Goal: Find specific page/section: Find specific page/section

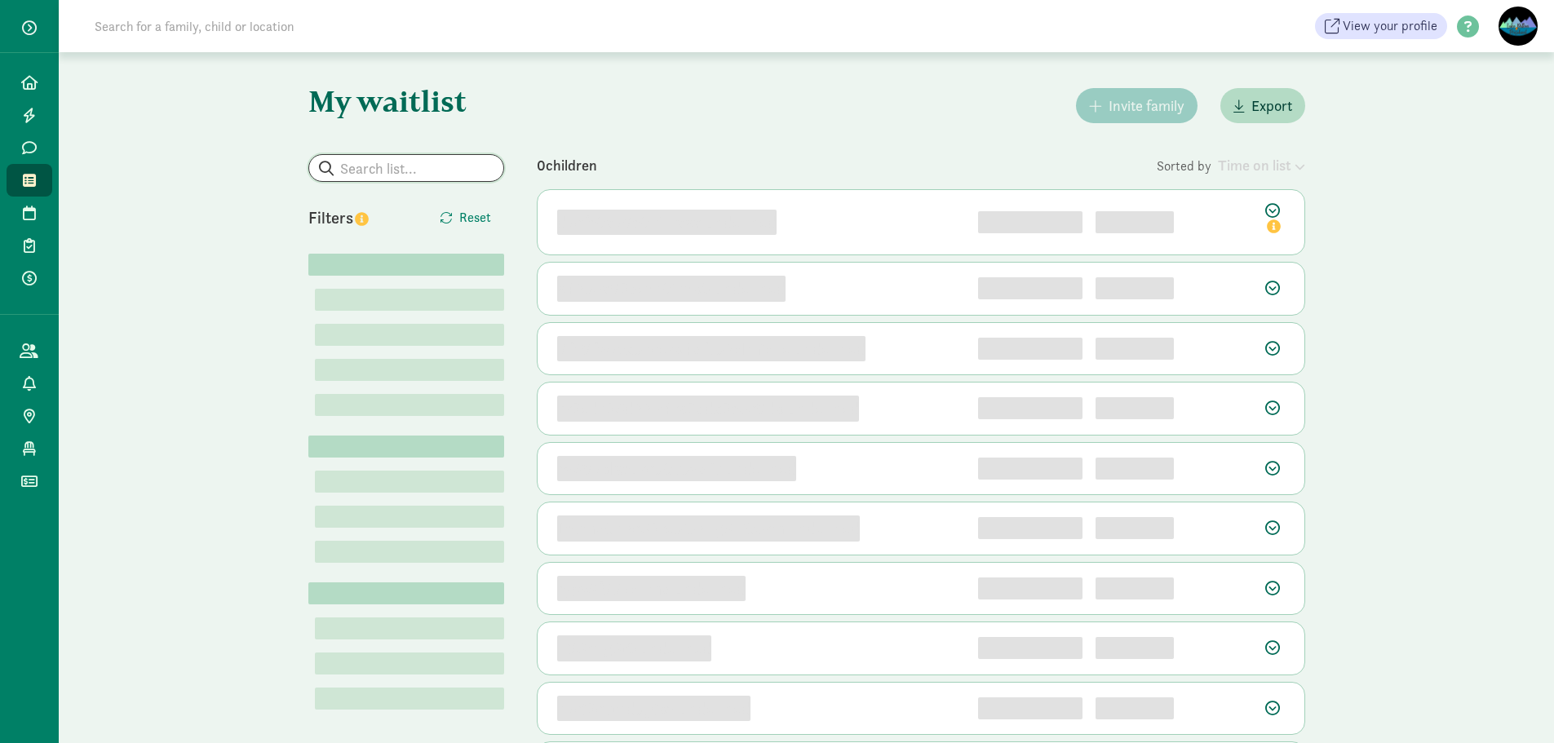
click at [455, 175] on input "search" at bounding box center [406, 168] width 194 height 26
click at [428, 177] on input "[PERSON_NAME]" at bounding box center [406, 168] width 194 height 26
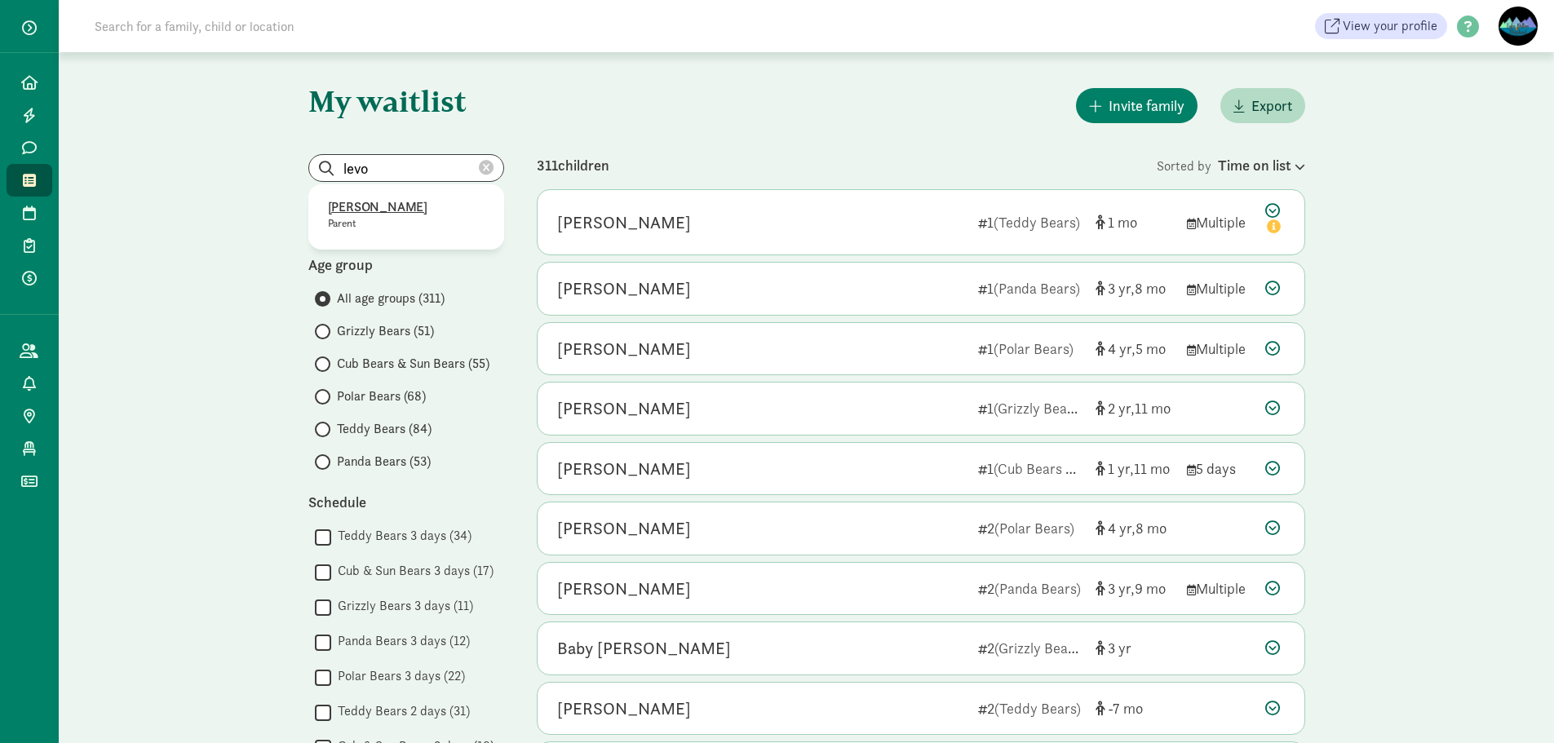
click at [388, 205] on p "[PERSON_NAME]" at bounding box center [406, 207] width 157 height 20
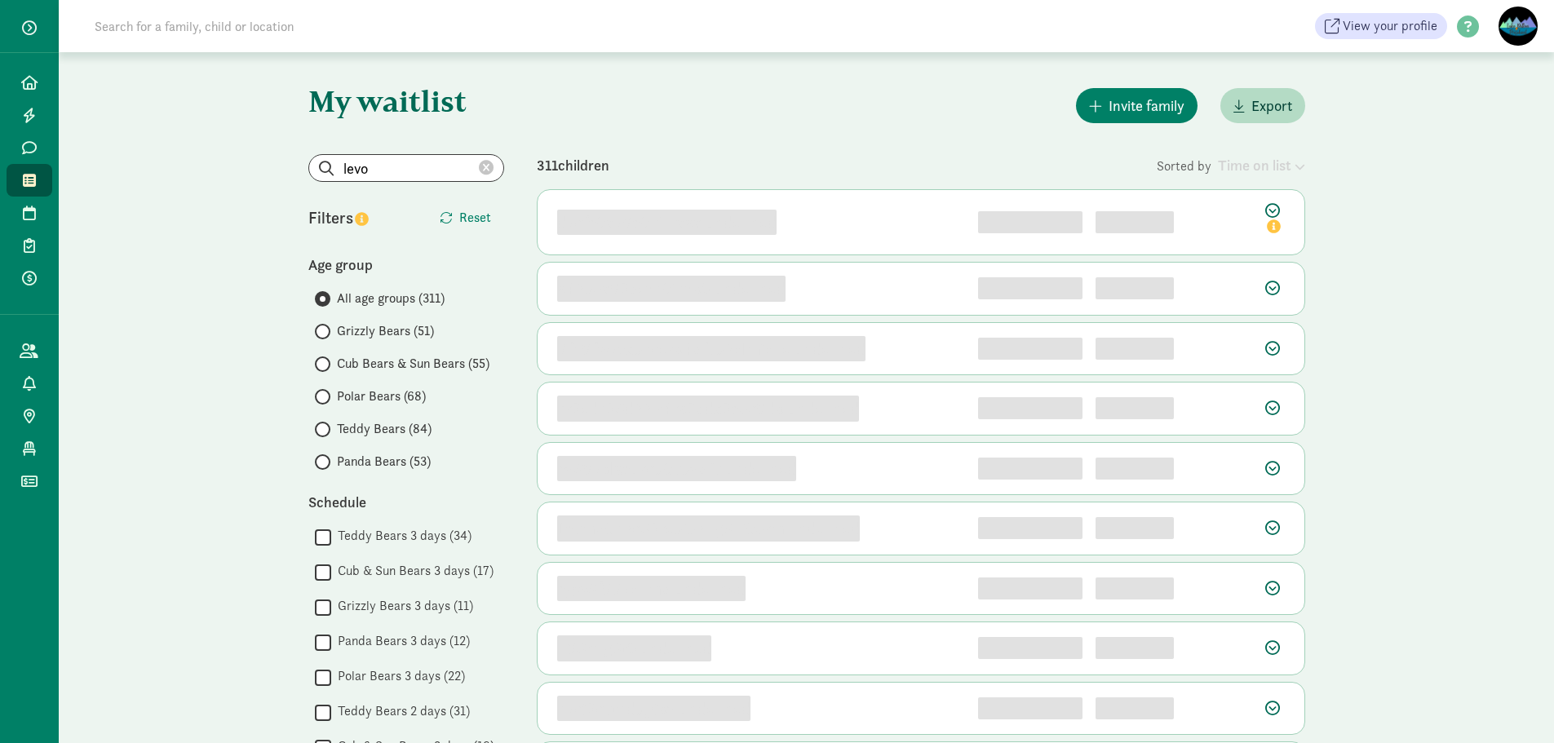
type input "[PERSON_NAME]"
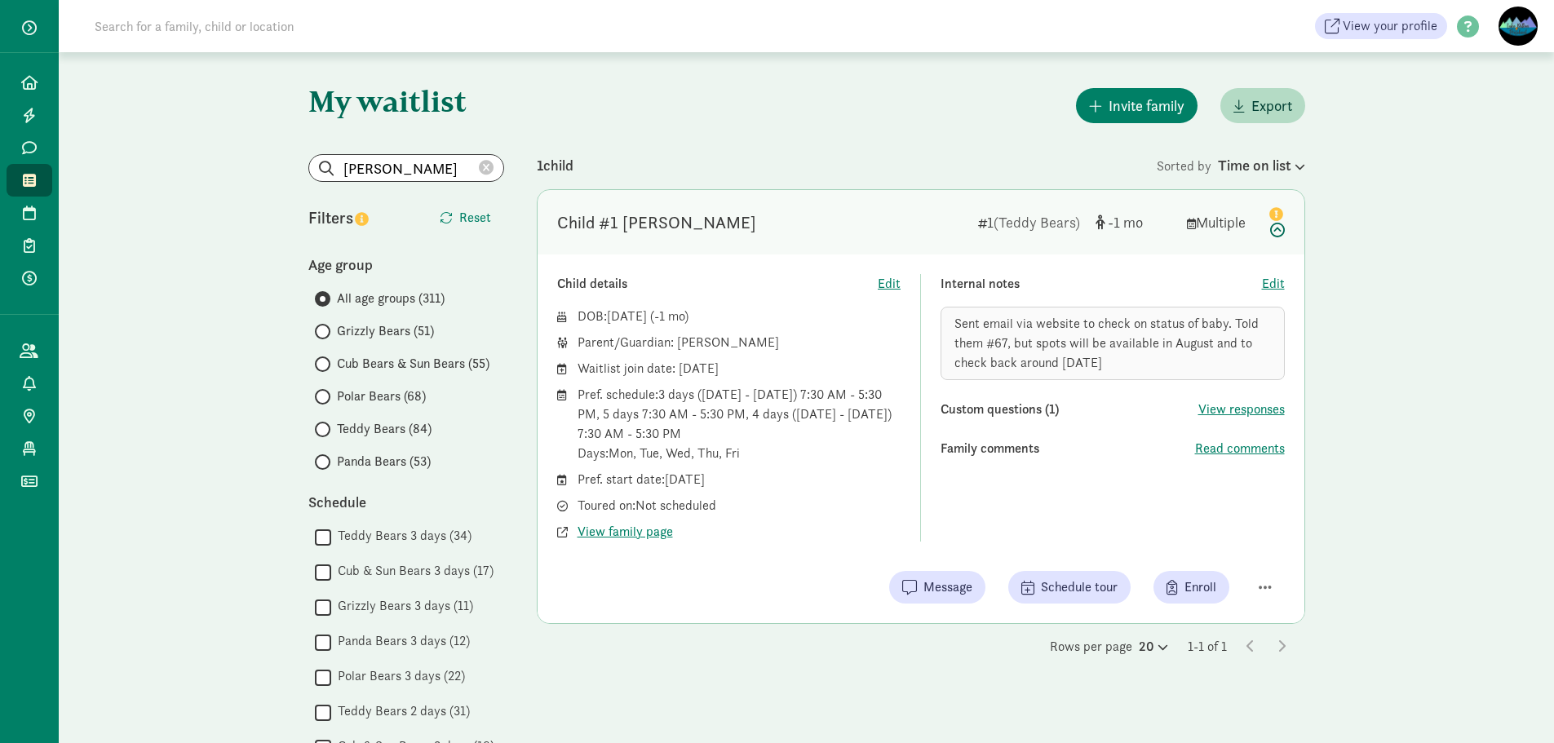
drag, startPoint x: 488, startPoint y: 172, endPoint x: 479, endPoint y: 302, distance: 130.0
click at [488, 171] on icon at bounding box center [486, 168] width 15 height 15
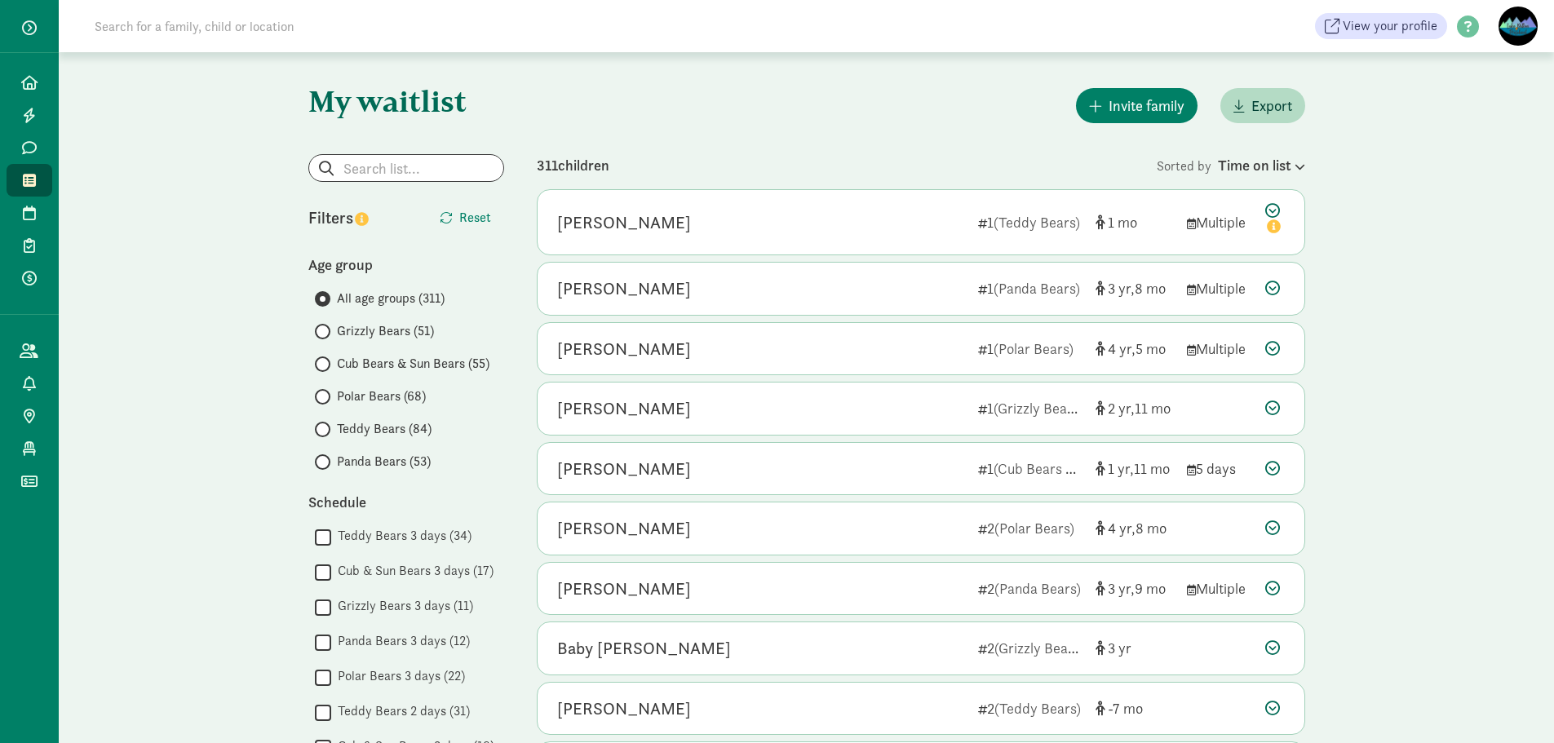
click at [326, 430] on span at bounding box center [323, 430] width 16 height 16
click at [326, 430] on input "Teddy Bears (84)" at bounding box center [320, 429] width 11 height 11
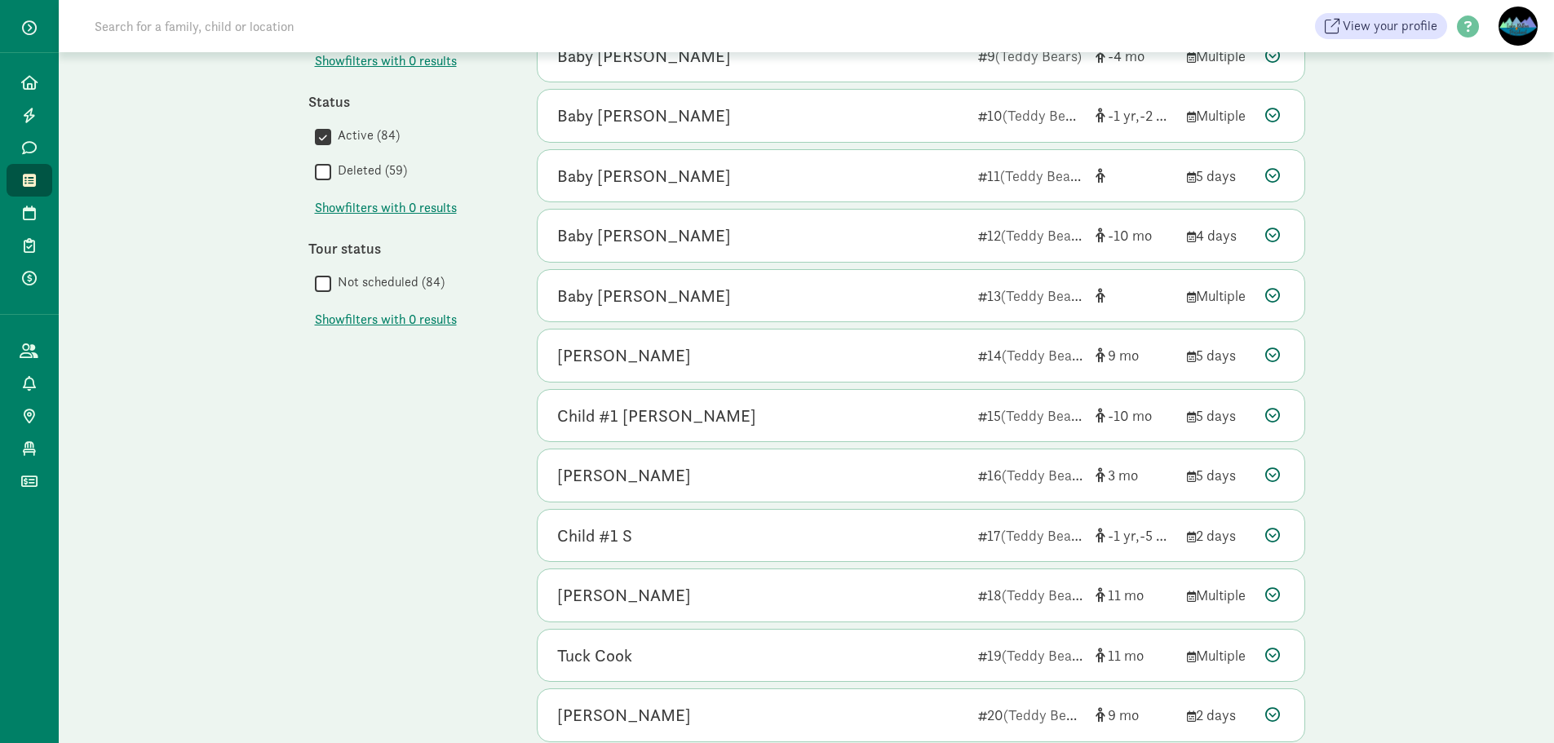
scroll to position [716, 0]
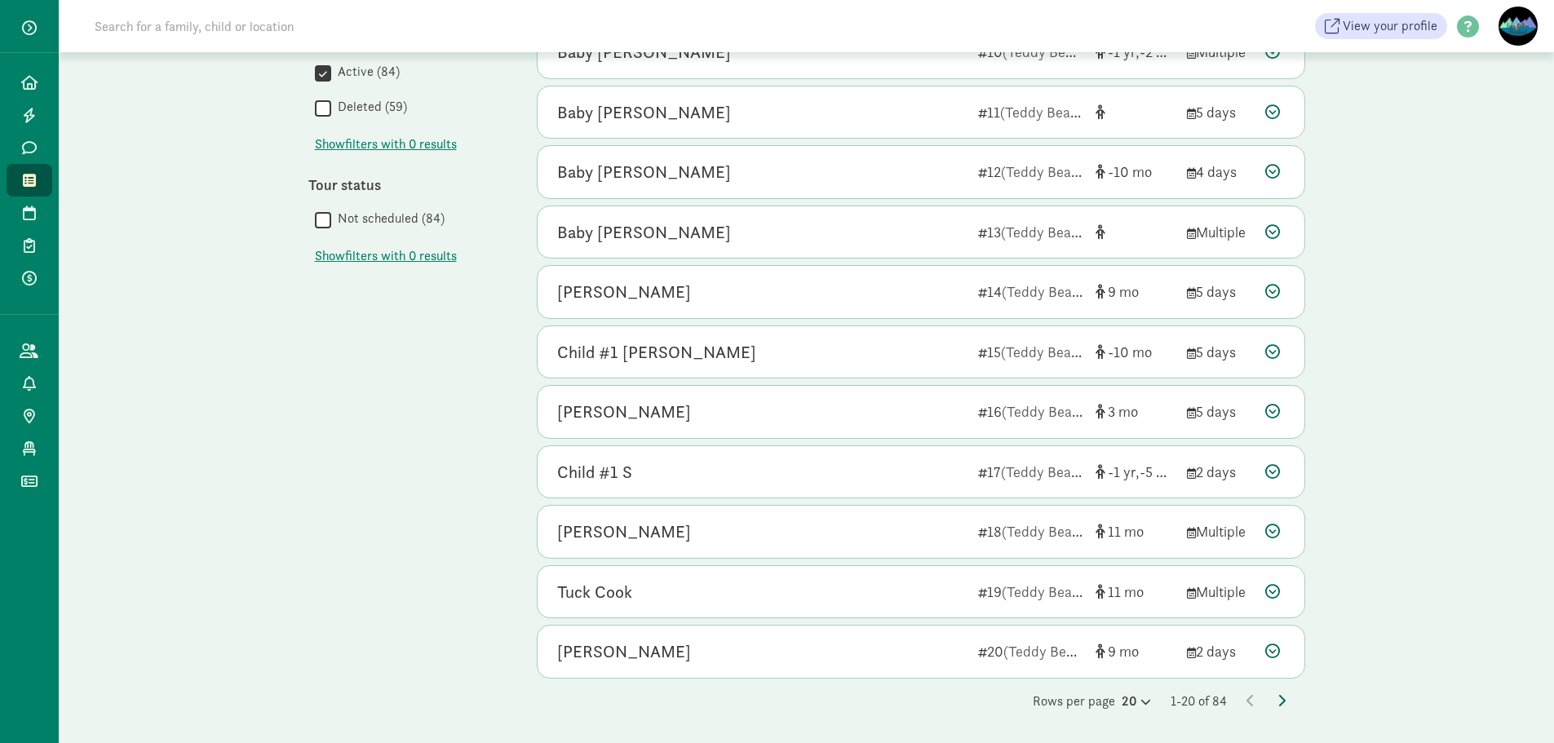
click at [1280, 701] on icon at bounding box center [1282, 700] width 8 height 13
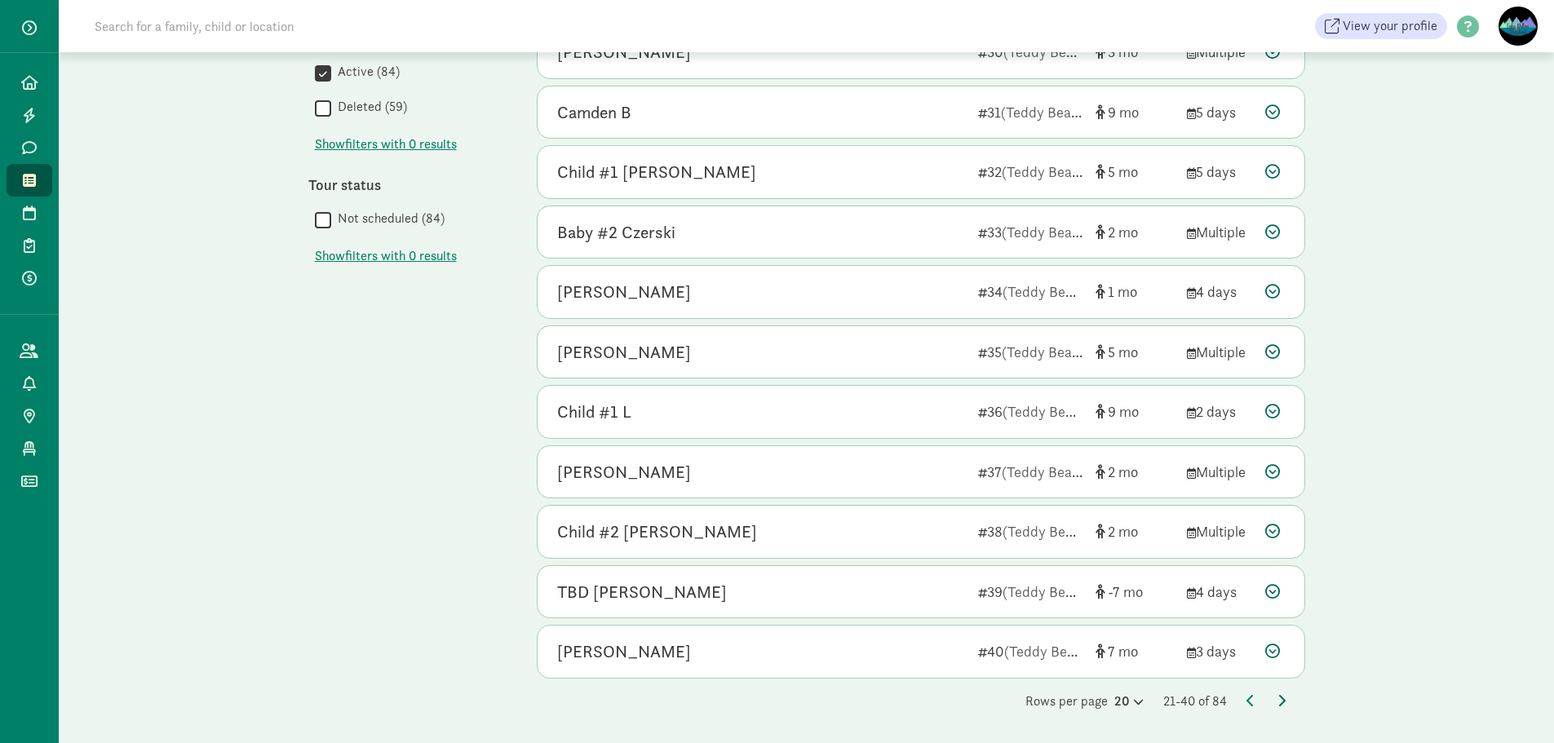
click at [1284, 704] on icon at bounding box center [1282, 700] width 8 height 13
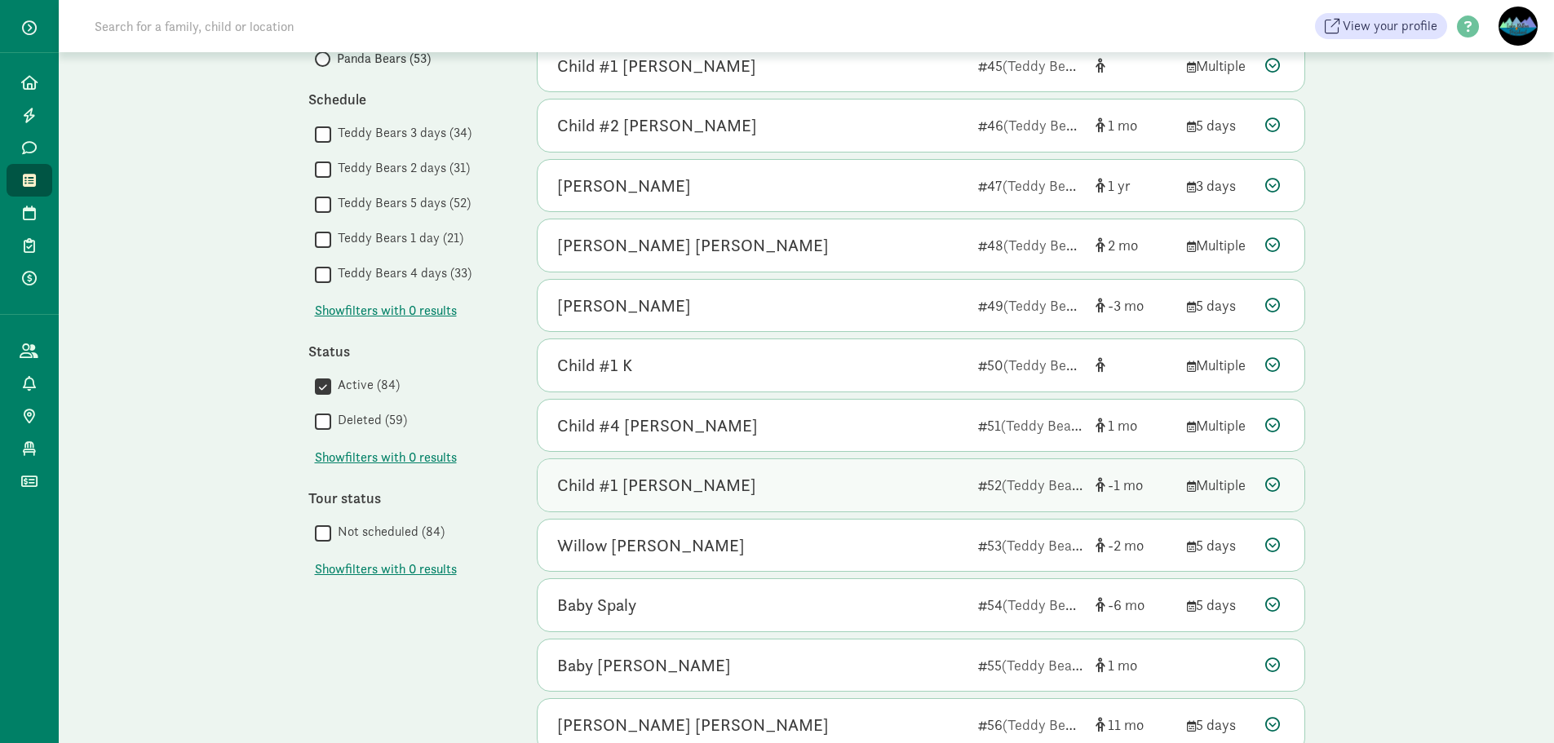
scroll to position [408, 0]
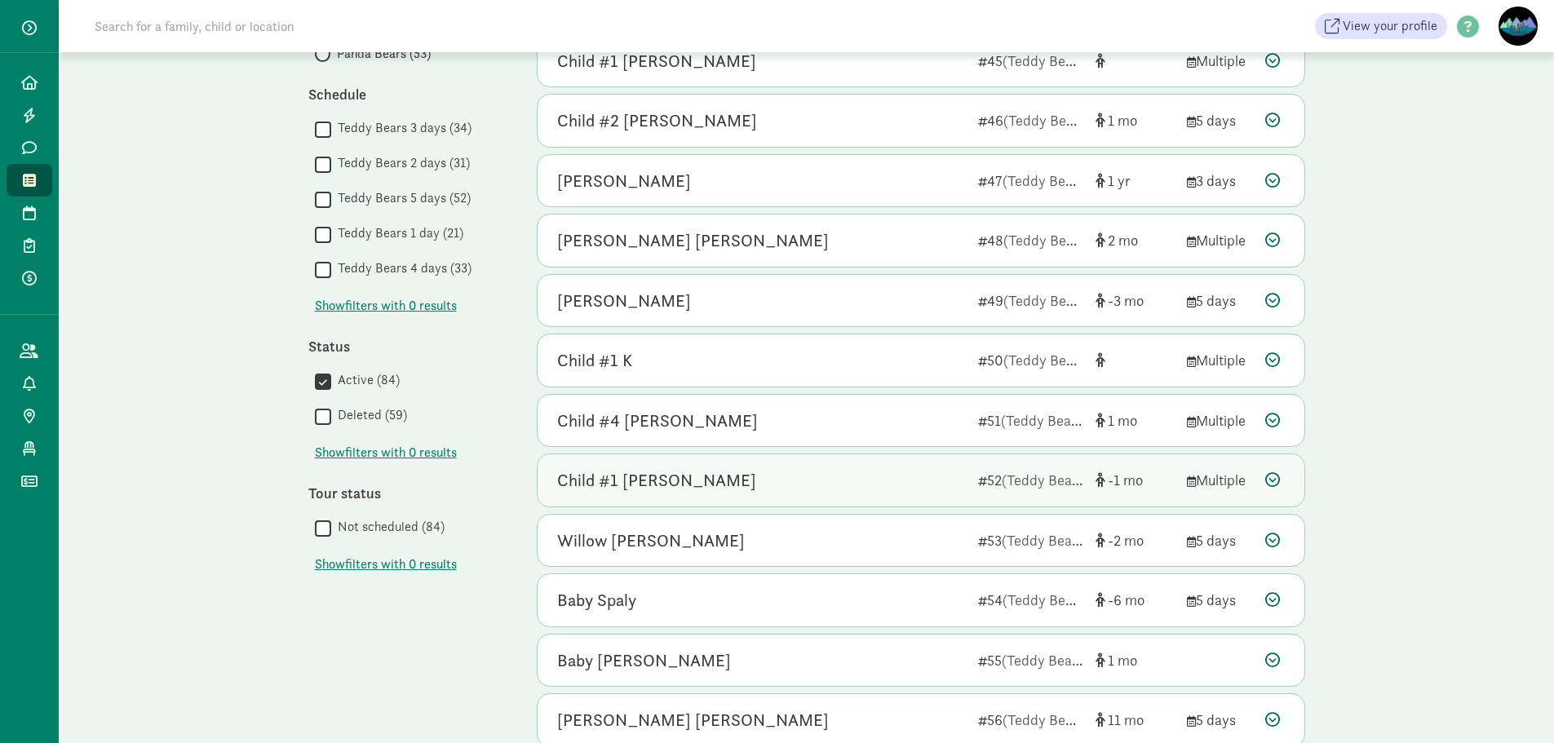
click at [778, 489] on div "Child #1 [PERSON_NAME]" at bounding box center [761, 481] width 408 height 26
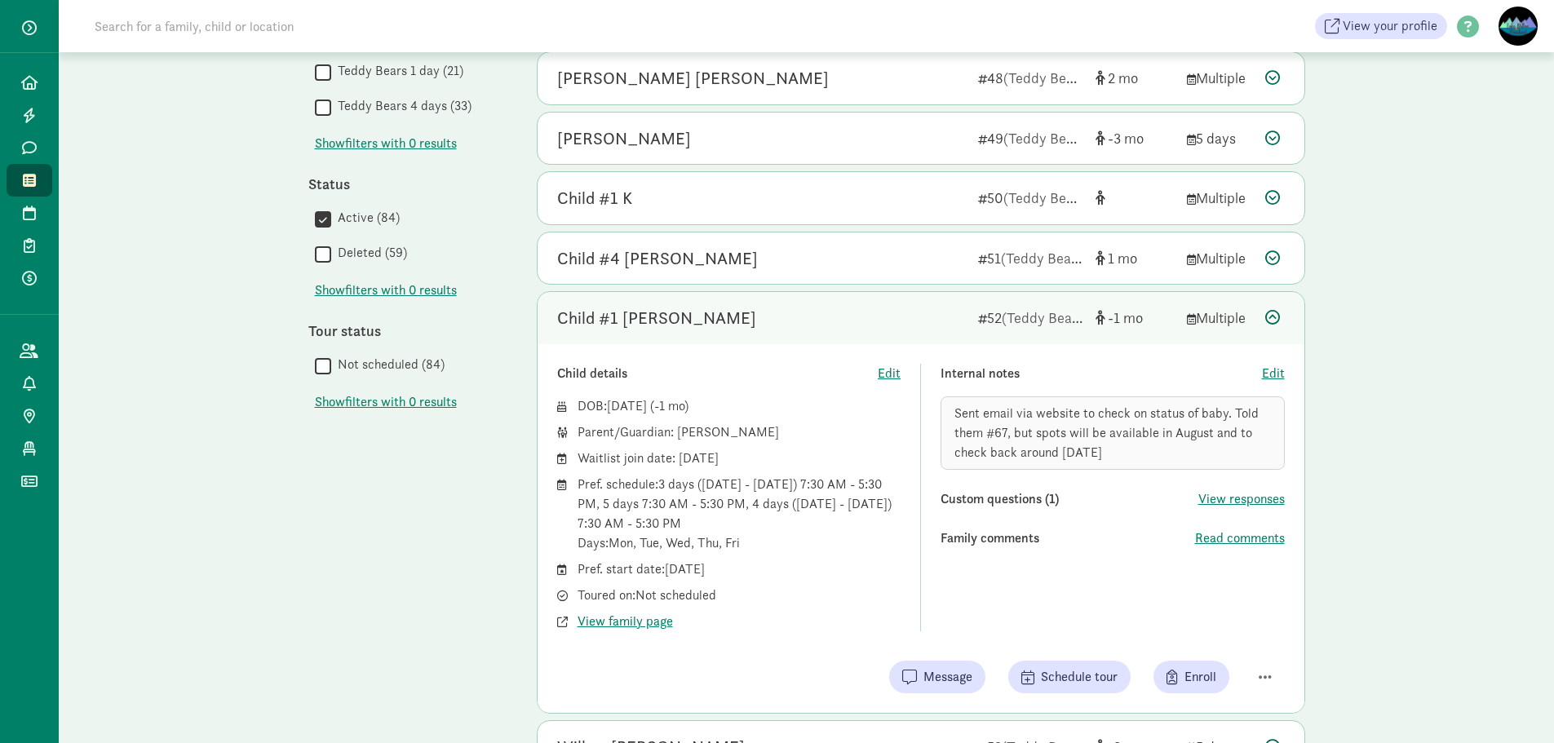
scroll to position [571, 0]
